Goal: Task Accomplishment & Management: Manage account settings

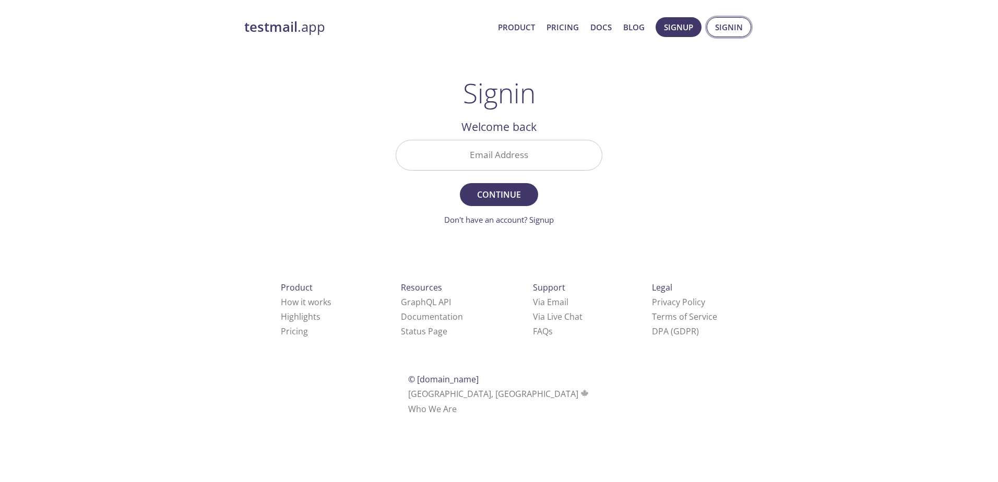
click at [723, 28] on span "Signin" at bounding box center [729, 27] width 28 height 14
click at [730, 31] on span "Signin" at bounding box center [729, 27] width 28 height 14
click at [515, 159] on input "Email Address" at bounding box center [499, 155] width 206 height 30
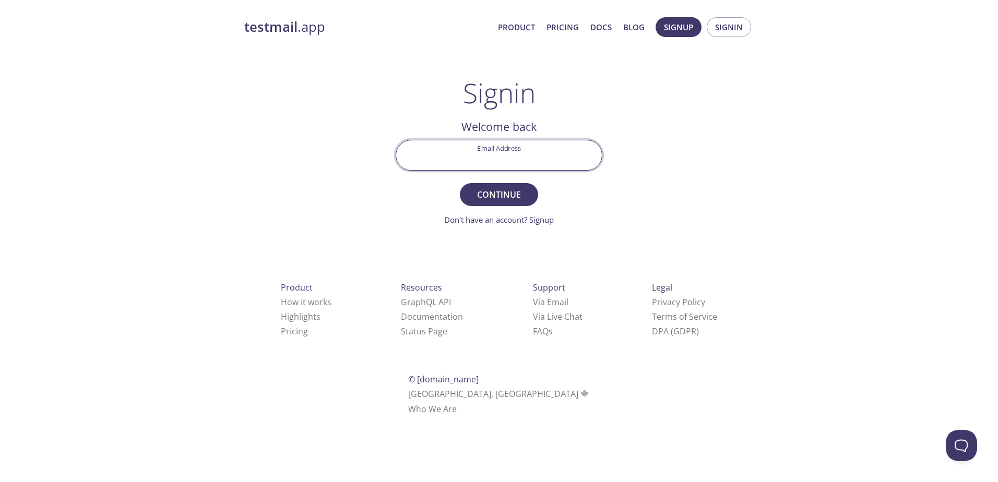
paste input "[PERSON_NAME][EMAIL_ADDRESS][DOMAIN_NAME]"
type input "[PERSON_NAME][EMAIL_ADDRESS][DOMAIN_NAME]"
click at [502, 187] on button "Continue" at bounding box center [499, 194] width 78 height 23
click at [730, 25] on span "Signin" at bounding box center [729, 27] width 28 height 14
click at [509, 159] on input "Email Address" at bounding box center [499, 155] width 206 height 30
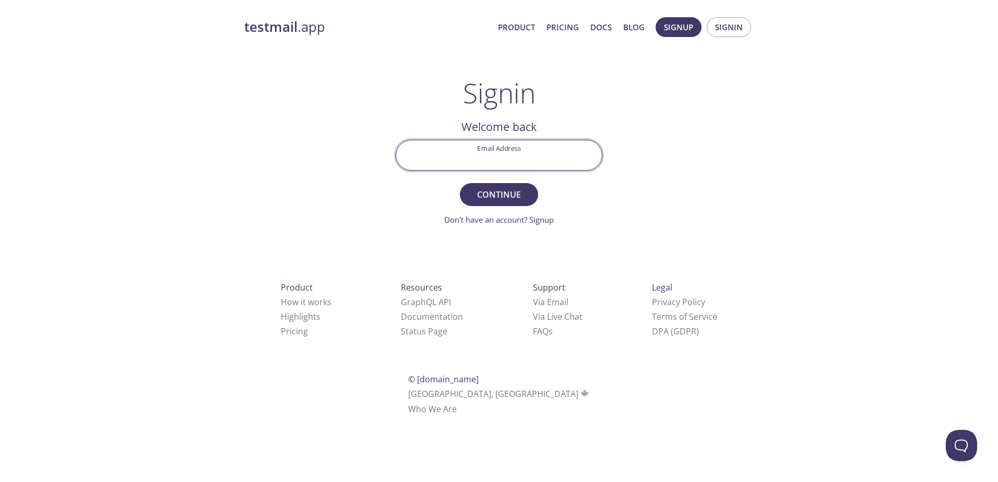
paste input "[PERSON_NAME][EMAIL_ADDRESS][DOMAIN_NAME]"
type input "[PERSON_NAME][EMAIL_ADDRESS][DOMAIN_NAME]"
click at [513, 191] on span "Continue" at bounding box center [498, 194] width 55 height 15
